Goal: Task Accomplishment & Management: Manage account settings

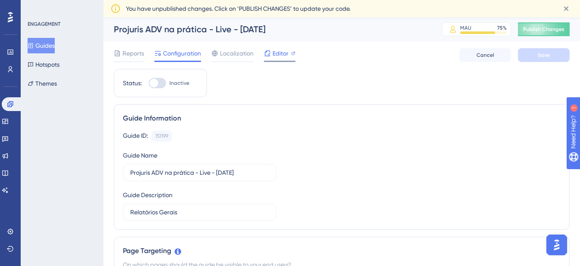
click at [273, 57] on span "Editor" at bounding box center [280, 53] width 16 height 10
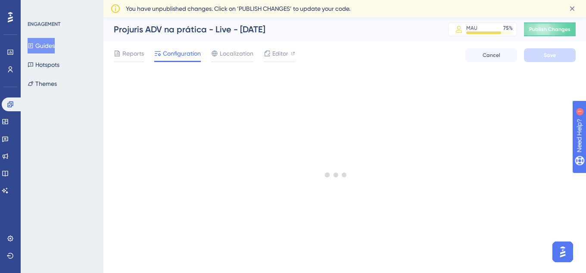
click at [382, 52] on div "Reports Configuration Localization Editor Cancel Save" at bounding box center [345, 55] width 462 height 28
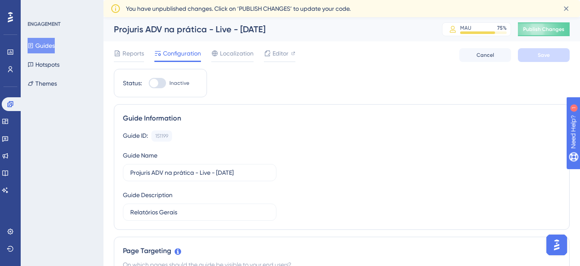
click at [161, 84] on div at bounding box center [157, 83] width 17 height 10
click at [149, 84] on input "Inactive" at bounding box center [148, 83] width 0 height 0
checkbox input "true"
click at [534, 53] on button "Save" at bounding box center [543, 55] width 52 height 14
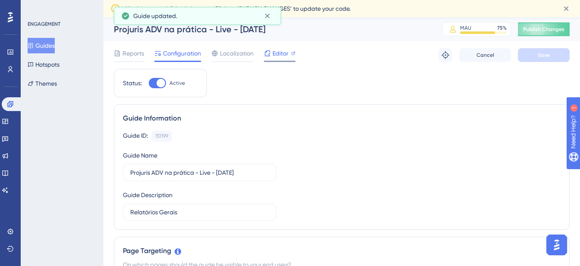
click at [288, 53] on div "Editor" at bounding box center [279, 53] width 31 height 10
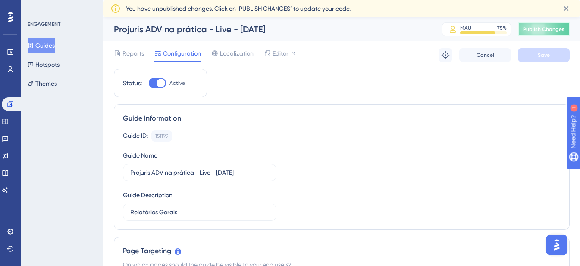
click at [562, 33] on button "Publish Changes" at bounding box center [543, 29] width 52 height 14
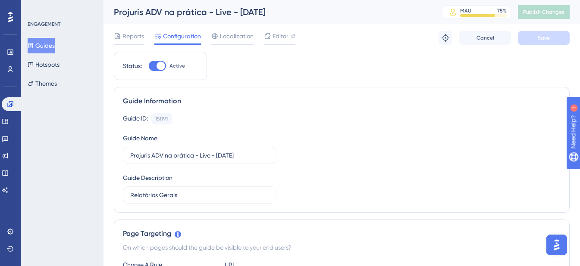
click at [254, 132] on div "Guide ID: 151199 Copy Guide Name Projuris ADV na prática - Live - 02 -09-2025 G…" at bounding box center [341, 158] width 437 height 90
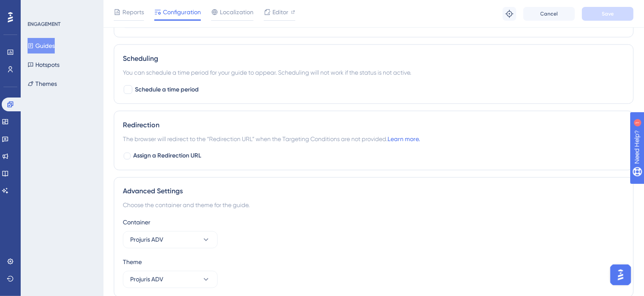
scroll to position [610, 0]
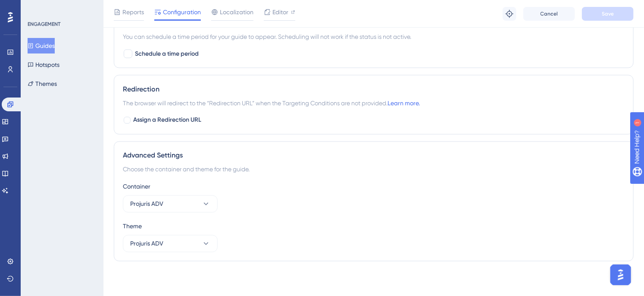
click at [97, 132] on div "ENGAGEMENT Guides Hotspots Themes" at bounding box center [62, 148] width 83 height 296
click at [12, 50] on icon at bounding box center [10, 52] width 6 height 5
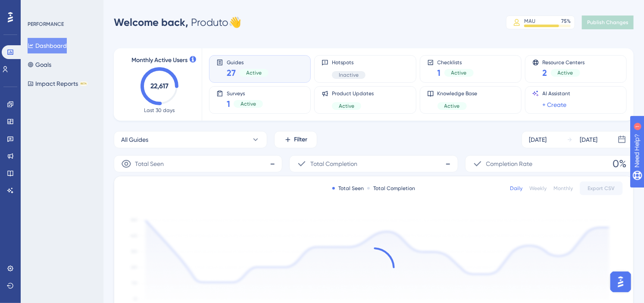
click at [356, 25] on div "Welcome back, Produto 👋 MAU 75 % Click to see add-on and upgrade options Publis…" at bounding box center [374, 22] width 520 height 17
